Goal: Information Seeking & Learning: Learn about a topic

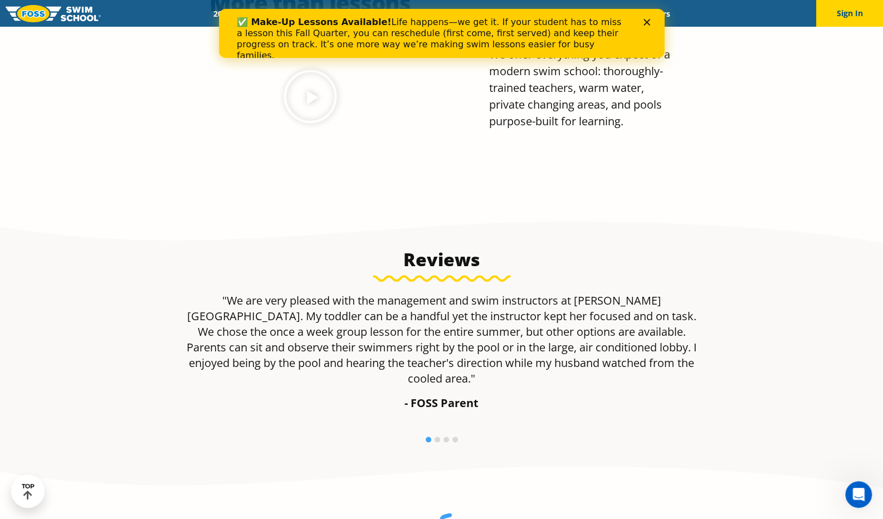
scroll to position [891, 0]
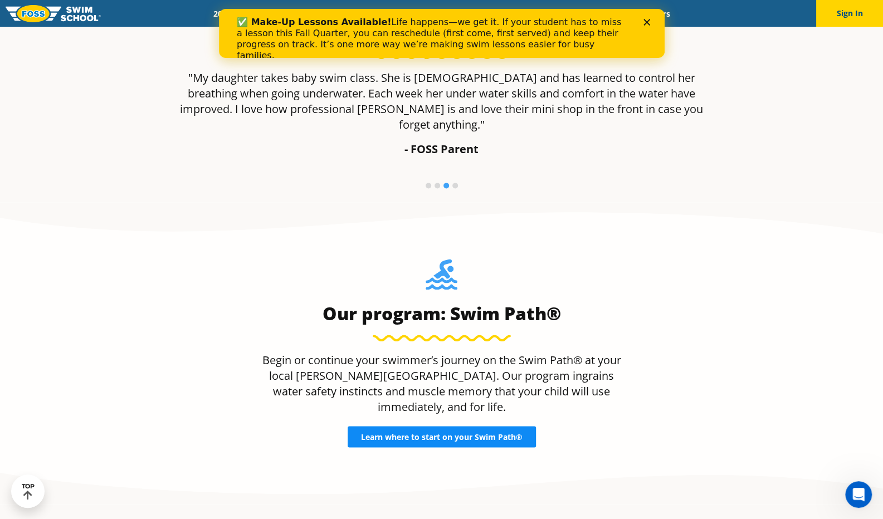
click at [476, 426] on link "Learn where to start on your Swim Path®" at bounding box center [442, 436] width 188 height 21
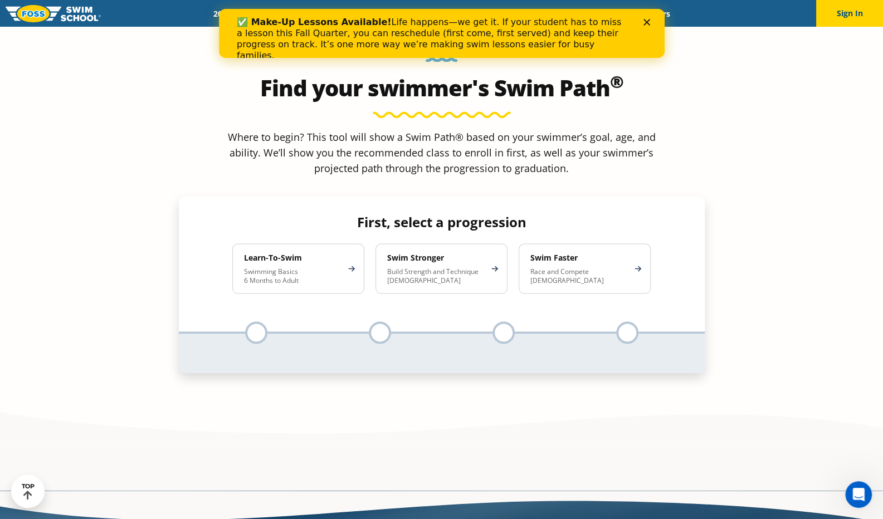
scroll to position [1084, 0]
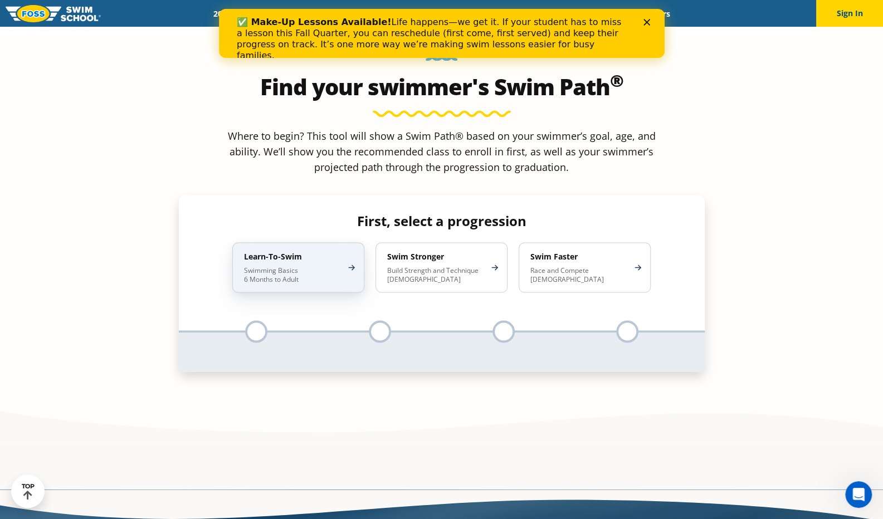
click at [291, 242] on div "Learn-To-Swim Swimming Basics 6 Months to Adult" at bounding box center [298, 267] width 132 height 50
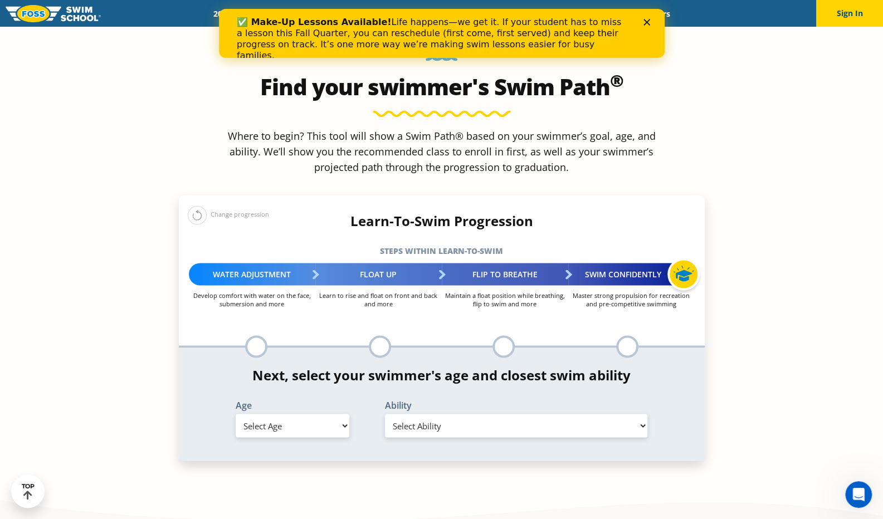
click at [264, 414] on select "Select Age 6 months - 1 year 1 year 2 years 3 years 4 years 5 years 6 years 7 y…" at bounding box center [293, 425] width 114 height 23
select select "1-year"
click at [236, 414] on select "Select Age 6 months - 1 year 1 year 2 years 3 years 4 years 5 years 6 years 7 y…" at bounding box center [293, 425] width 114 height 23
click at [419, 414] on select "Select Ability First in-water experience Comfortable with water poured over the…" at bounding box center [516, 425] width 263 height 23
select select "1-year-first-in-water-experience"
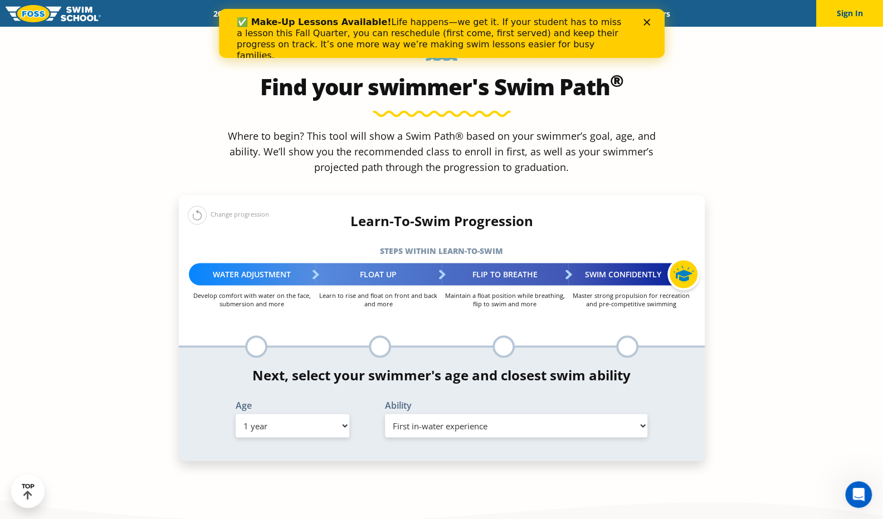
click at [385, 414] on select "Select Ability First in-water experience Comfortable with water poured over the…" at bounding box center [516, 425] width 263 height 23
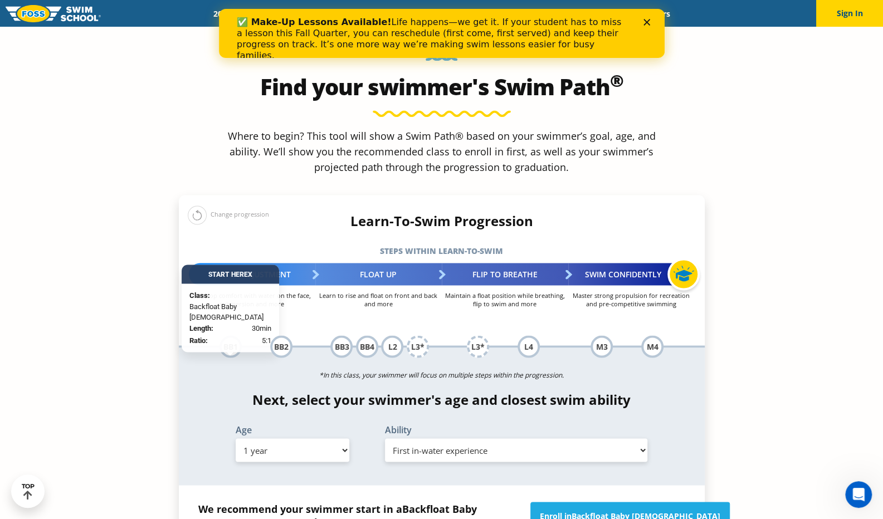
click at [338, 438] on select "Select Age 6 months - 1 year 1 year 2 years 3 years 4 years 5 years 6 years 7 y…" at bounding box center [293, 449] width 114 height 23
select select "3-years"
click at [236, 438] on select "Select Age 6 months - 1 year 1 year 2 years 3 years 4 years 5 years 6 years 7 y…" at bounding box center [293, 449] width 114 height 23
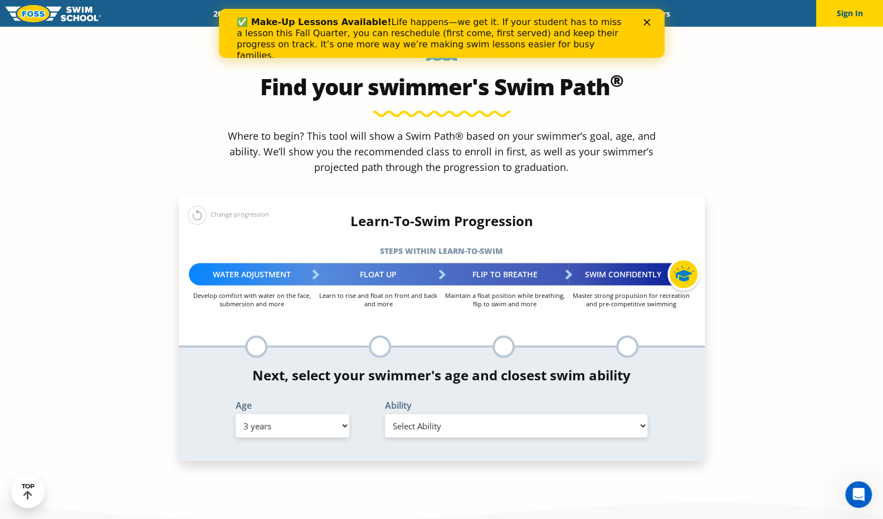
click at [450, 414] on select "Select Ability First in-water experience When in the water, reliant on a life j…" at bounding box center [516, 425] width 263 height 23
select select "3-years-when-in-the-water-reliant-on-a-life-jacket-or-floatation-device"
click at [385, 414] on select "Select Ability First in-water experience When in the water, reliant on a life j…" at bounding box center [516, 425] width 263 height 23
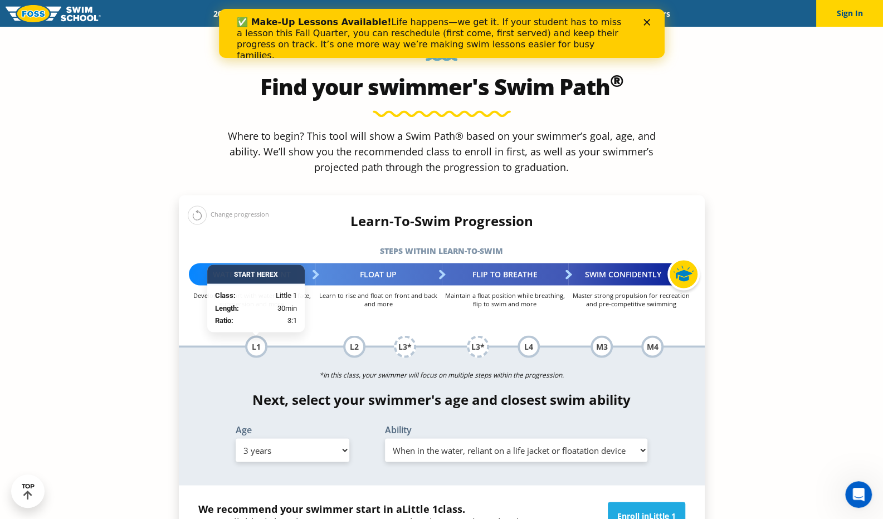
click at [331, 438] on select "Select Age 6 months - 1 year 1 year 2 years 3 years 4 years 5 years 6 years 7 y…" at bounding box center [293, 449] width 114 height 23
select select "1-year"
click at [236, 438] on select "Select Age 6 months - 1 year 1 year 2 years 3 years 4 years 5 years 6 years 7 y…" at bounding box center [293, 449] width 114 height 23
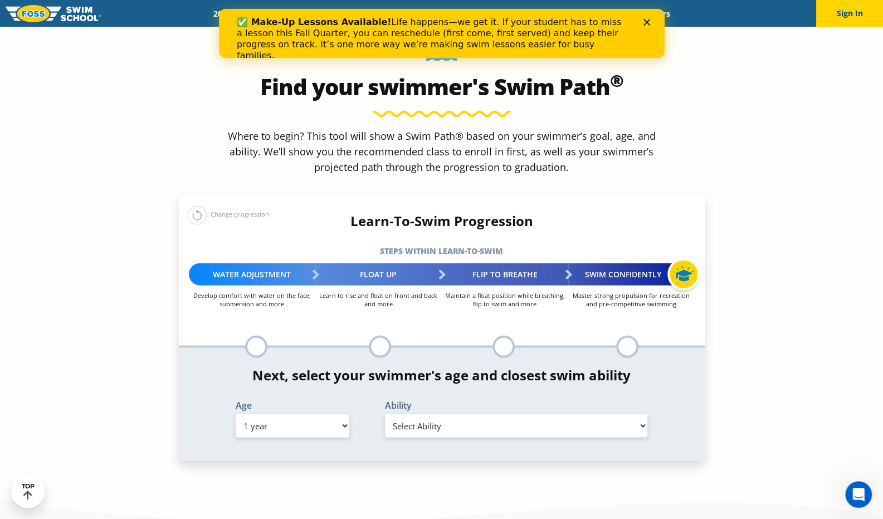
click at [448, 414] on select "Select Ability First in-water experience Comfortable with water poured over the…" at bounding box center [516, 425] width 263 height 23
select select "1-year-first-in-water-experience"
click at [385, 414] on select "Select Ability First in-water experience Comfortable with water poured over the…" at bounding box center [516, 425] width 263 height 23
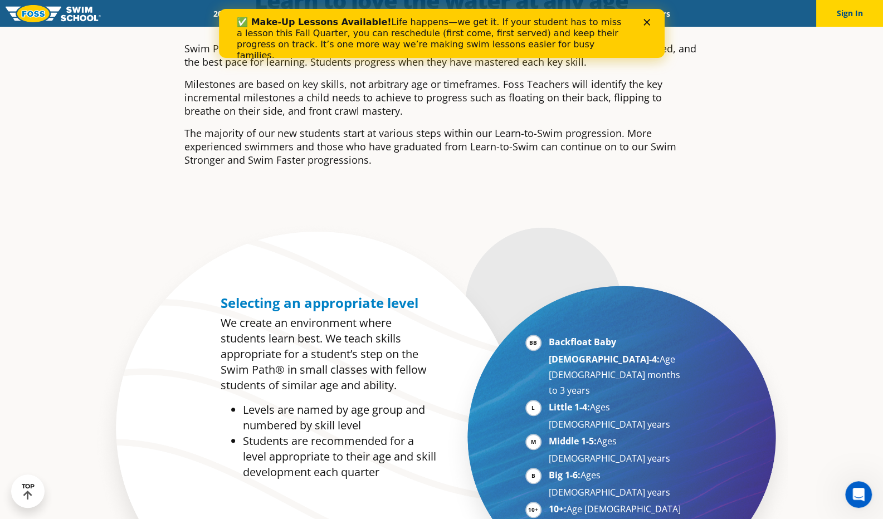
scroll to position [0, 0]
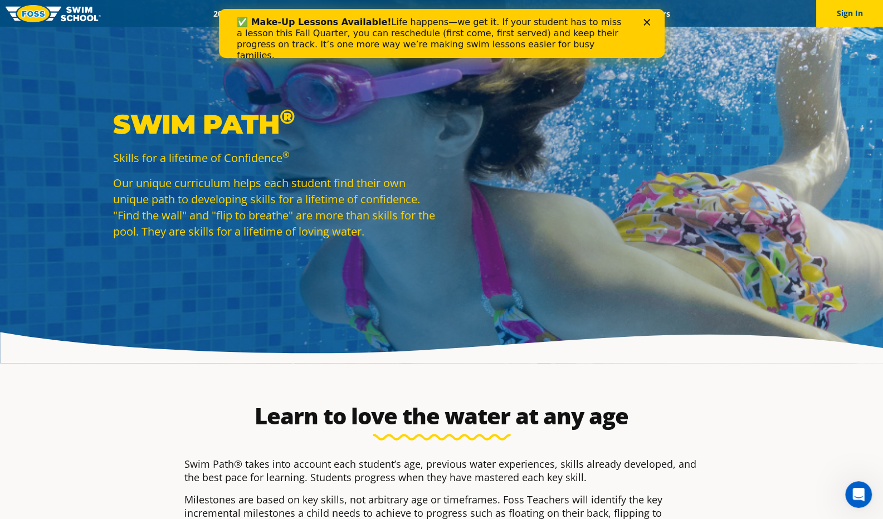
click at [650, 20] on div "Close" at bounding box center [648, 22] width 11 height 7
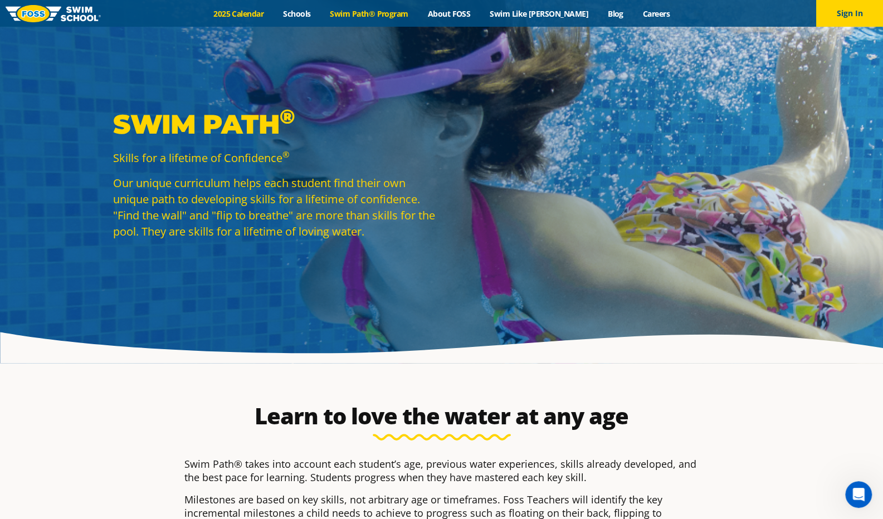
click at [271, 13] on link "2025 Calendar" at bounding box center [239, 13] width 70 height 11
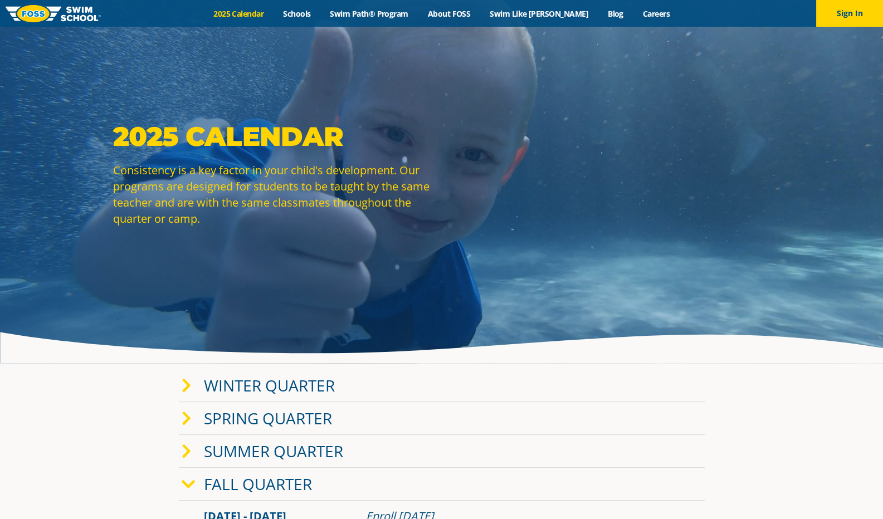
click at [298, 385] on link "Winter Quarter" at bounding box center [269, 385] width 131 height 21
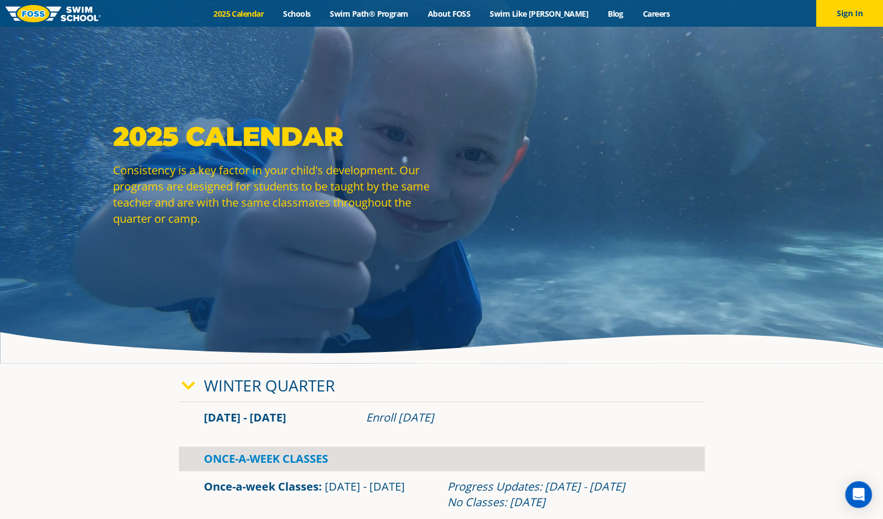
scroll to position [223, 0]
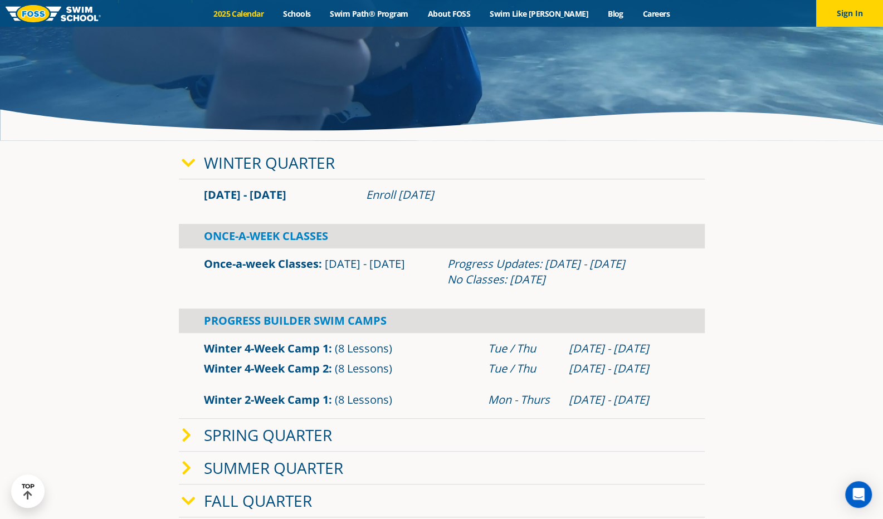
click at [280, 493] on link "Fall Quarter" at bounding box center [258, 500] width 108 height 21
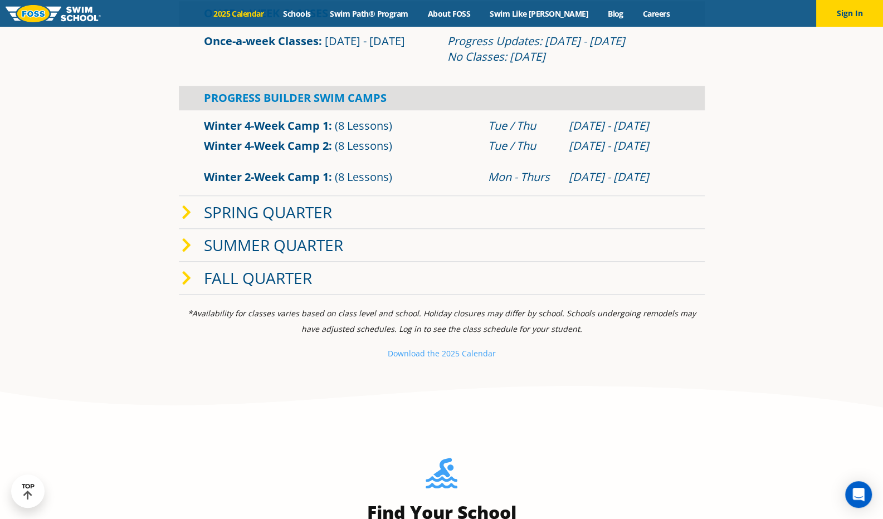
click at [201, 285] on span at bounding box center [193, 278] width 22 height 16
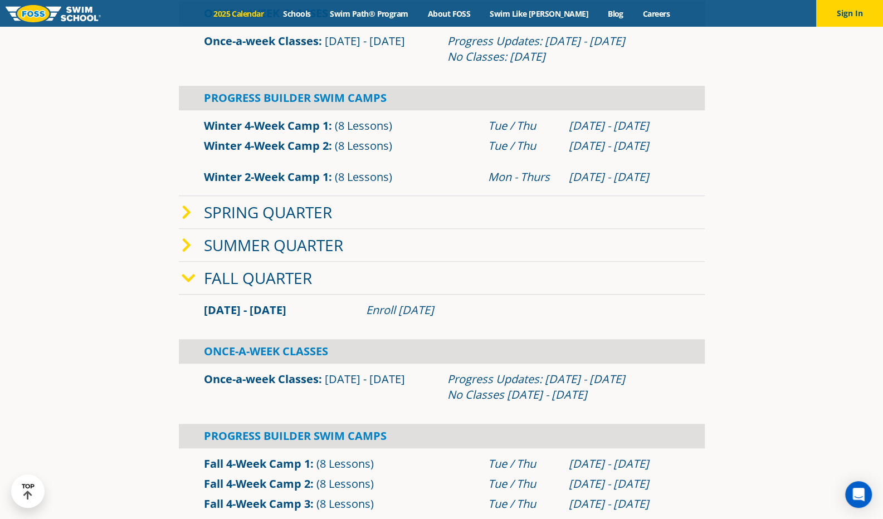
scroll to position [669, 0]
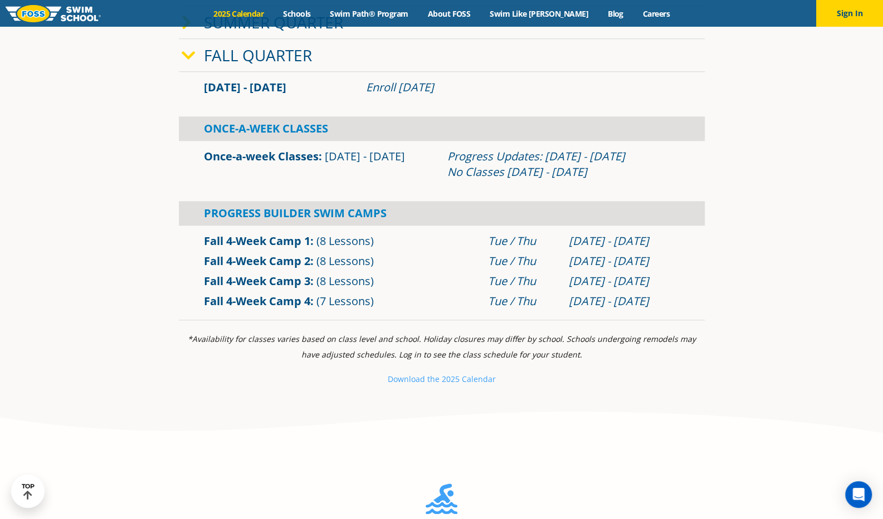
click at [248, 282] on link "Fall 4-Week Camp 3" at bounding box center [257, 281] width 106 height 15
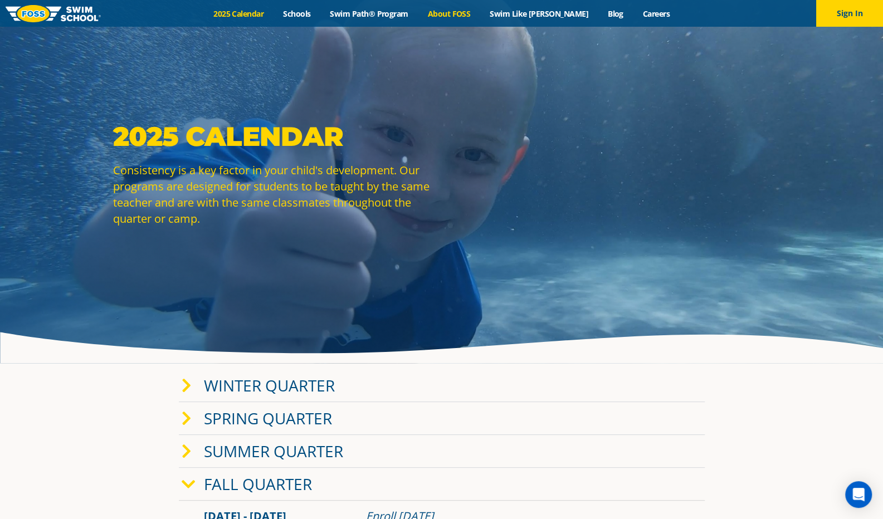
click at [469, 15] on link "About FOSS" at bounding box center [449, 13] width 62 height 11
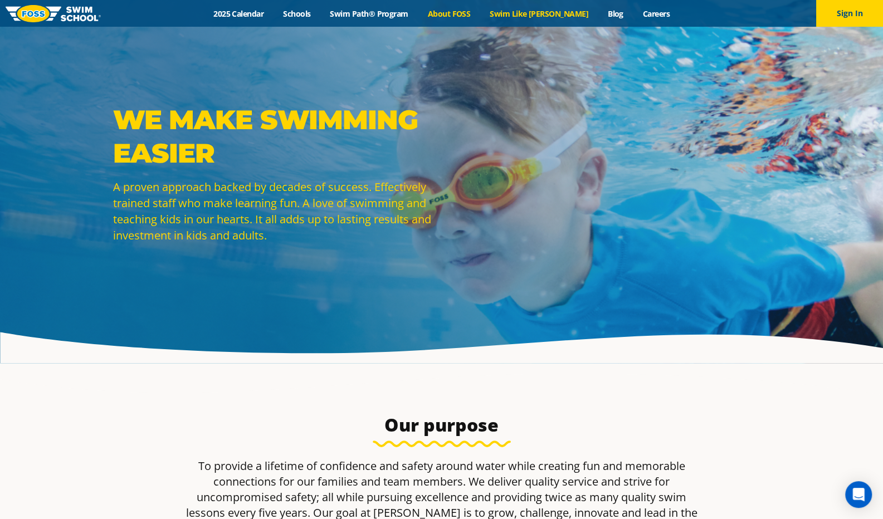
click at [541, 14] on link "Swim Like [PERSON_NAME]" at bounding box center [539, 13] width 118 height 11
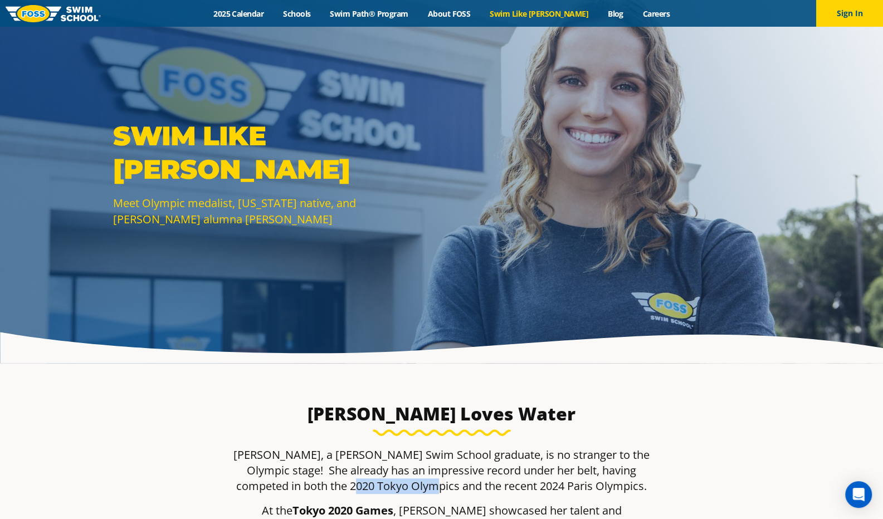
drag, startPoint x: 362, startPoint y: 488, endPoint x: 436, endPoint y: 486, distance: 74.7
click at [436, 486] on p "Regan Smith, a Foss Swim School graduate, is no stranger to the Olympic stage! …" at bounding box center [442, 470] width 435 height 47
click at [320, 14] on link "Schools" at bounding box center [297, 13] width 47 height 11
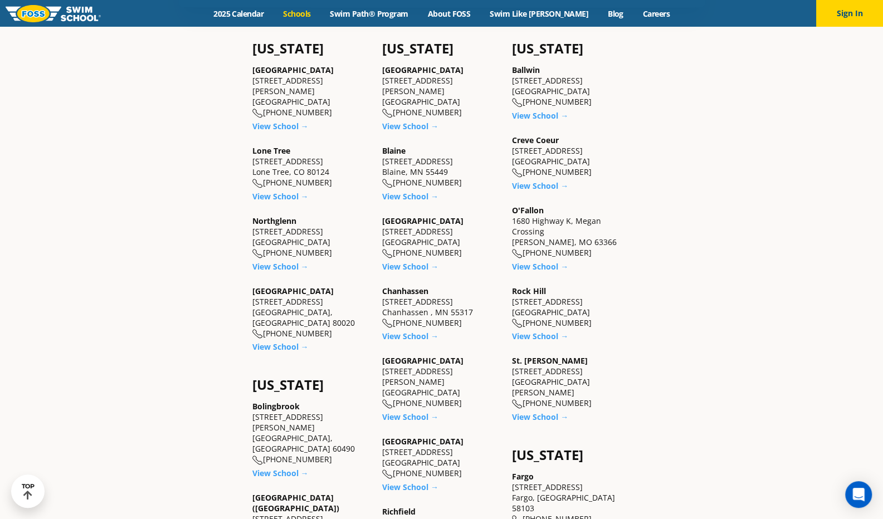
scroll to position [669, 0]
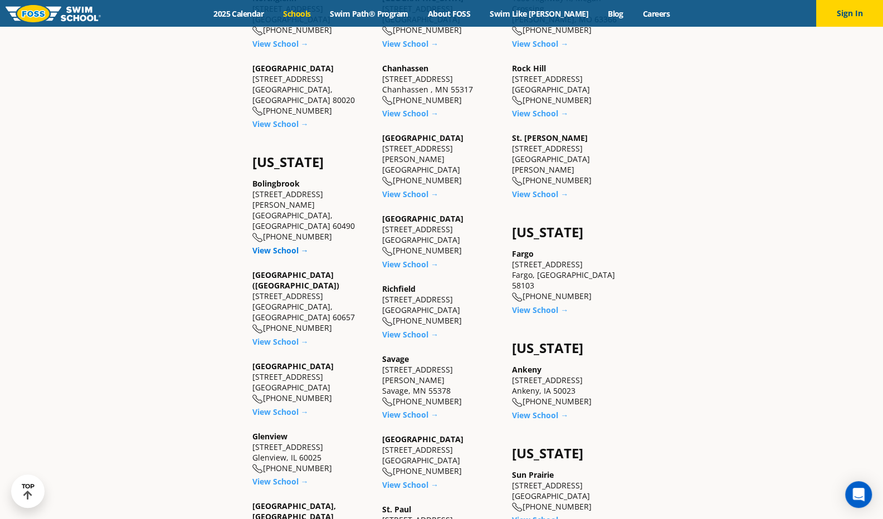
click at [274, 245] on link "View School →" at bounding box center [280, 250] width 56 height 11
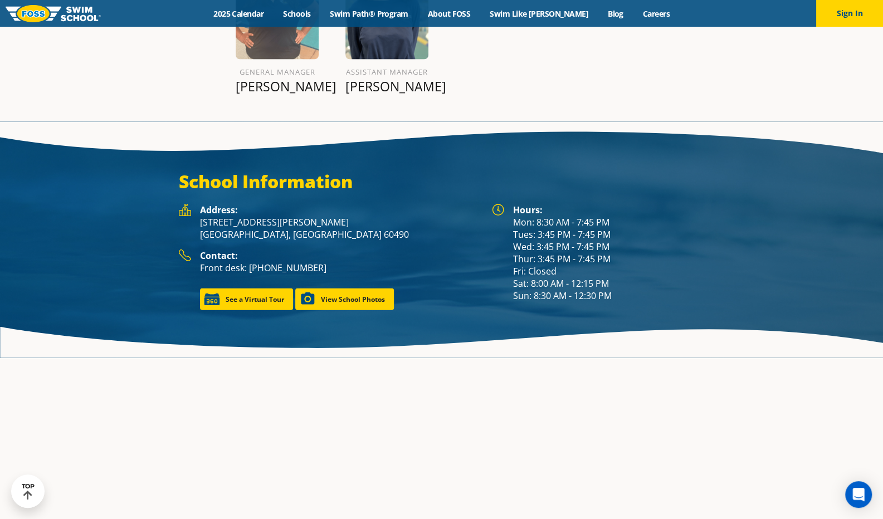
scroll to position [1529, 0]
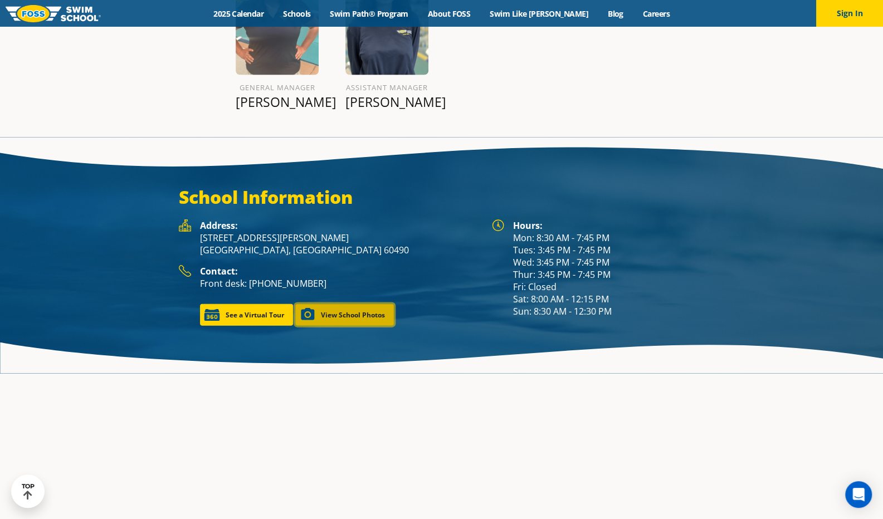
click at [334, 304] on link "View School Photos" at bounding box center [344, 315] width 99 height 22
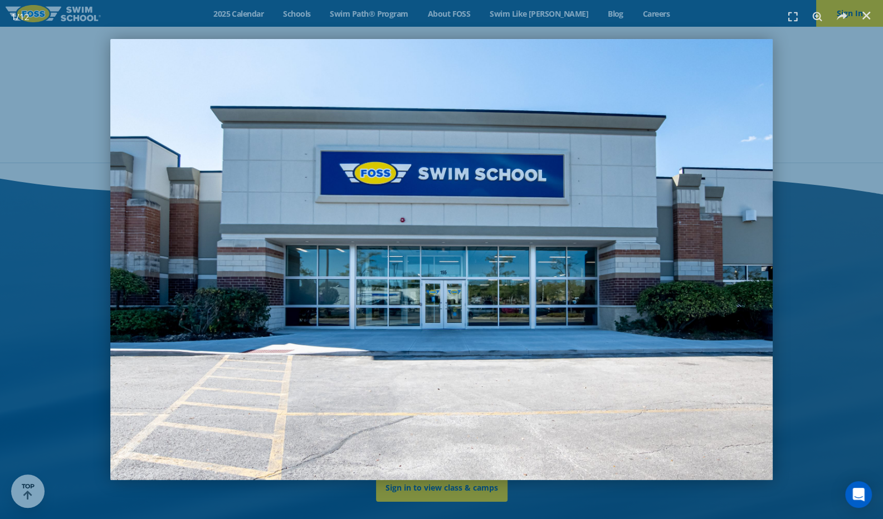
scroll to position [2658, 0]
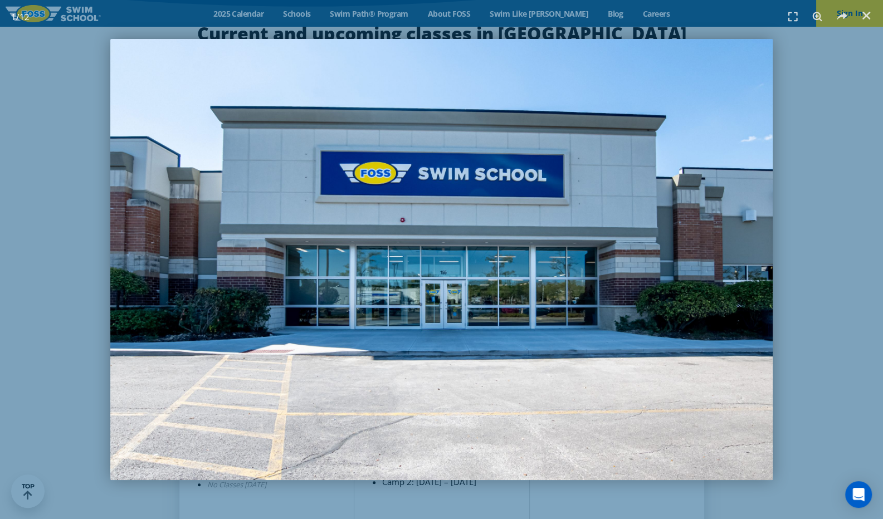
click at [431, 217] on img "1 / 12" at bounding box center [441, 259] width 662 height 441
click at [579, 244] on img "1 / 12" at bounding box center [441, 259] width 662 height 441
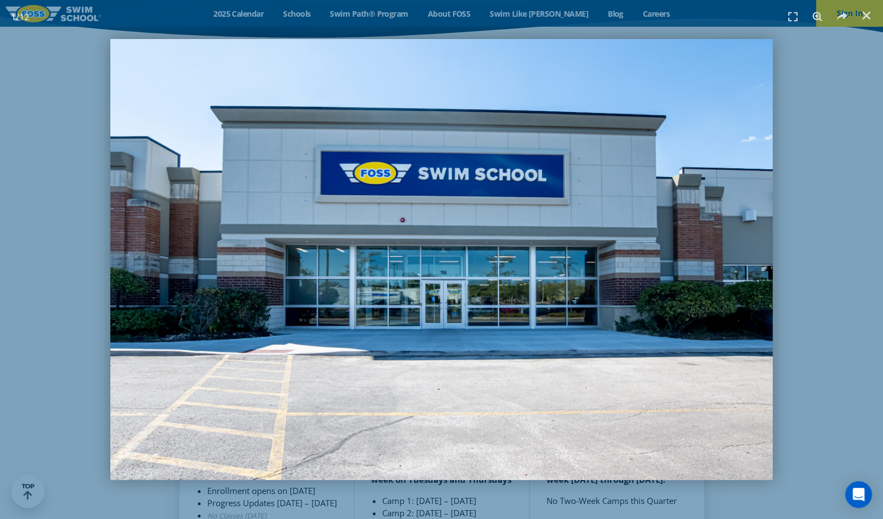
scroll to position [2674, 0]
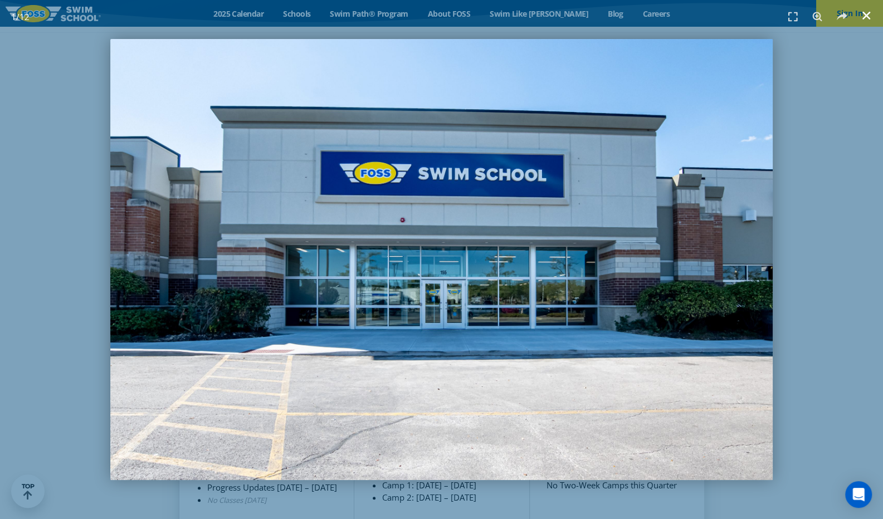
click at [863, 12] on use "Close (Esc)" at bounding box center [866, 16] width 8 height 8
